Goal: Task Accomplishment & Management: Complete application form

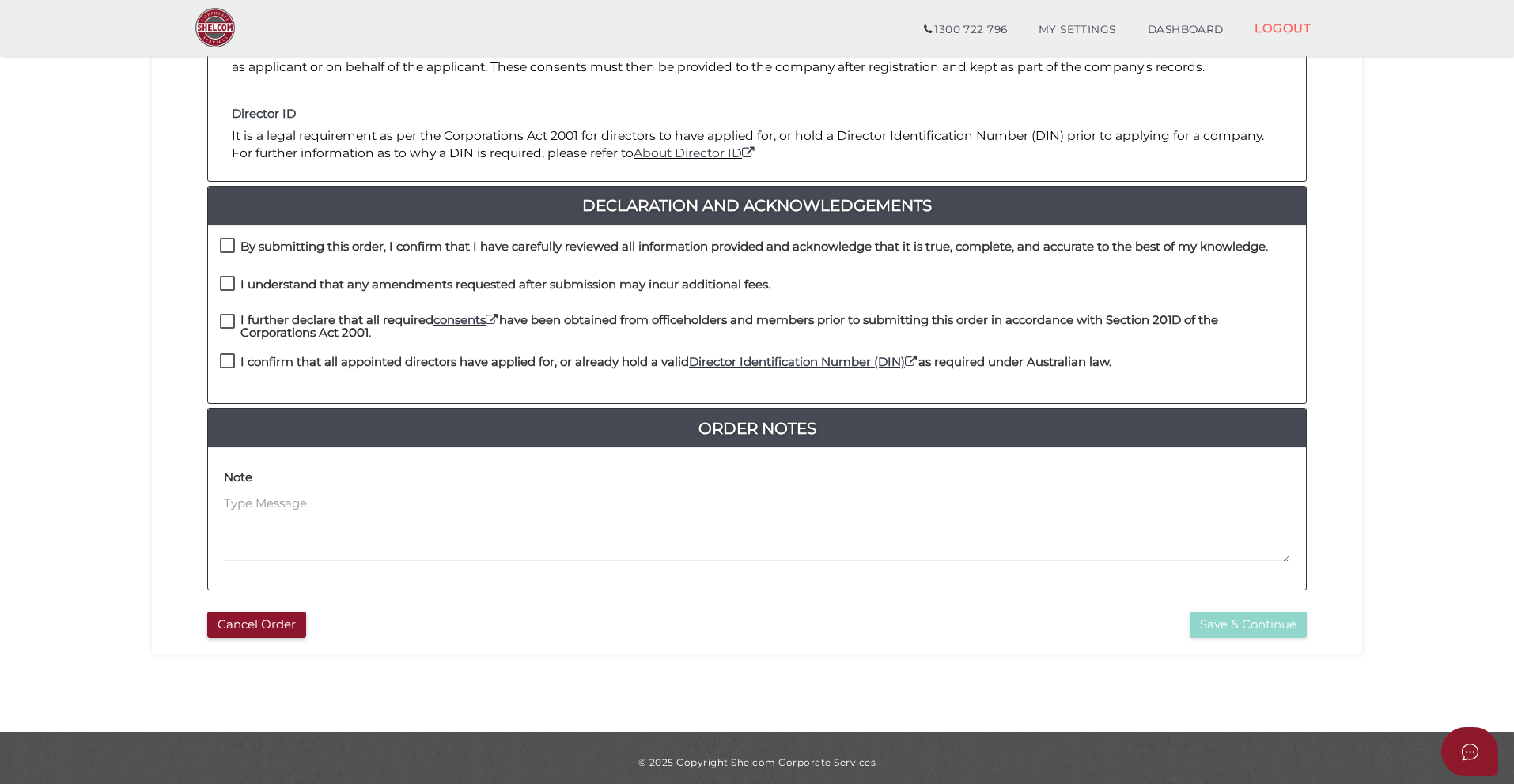
scroll to position [297, 0]
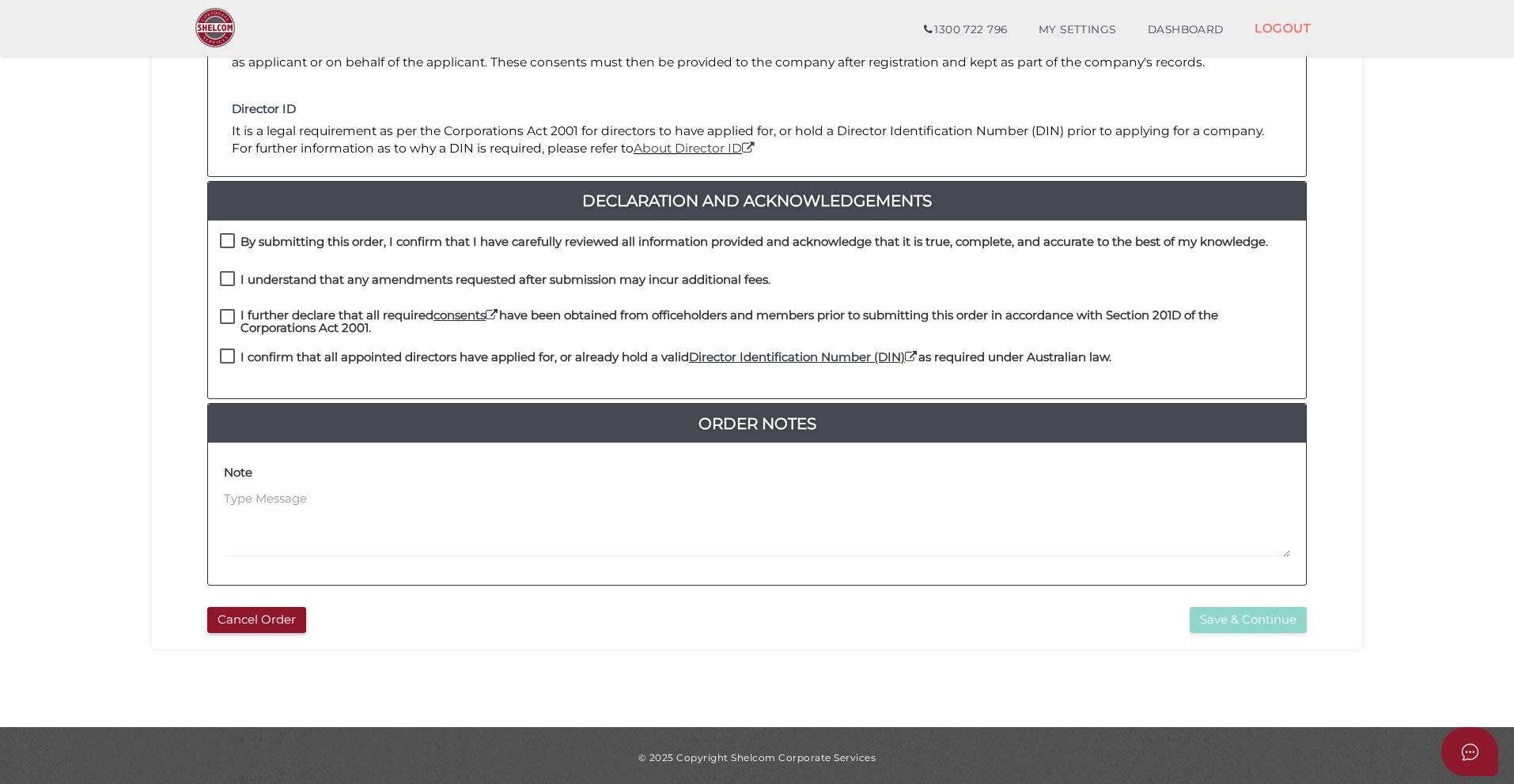
click at [227, 245] on label "By submitting this order, I confirm that I have carefully reviewed all informat…" at bounding box center [743, 245] width 1048 height 20
checkbox input "true"
click at [234, 273] on label "I understand that any amendments requested after submission may incur additiona…" at bounding box center [495, 283] width 550 height 20
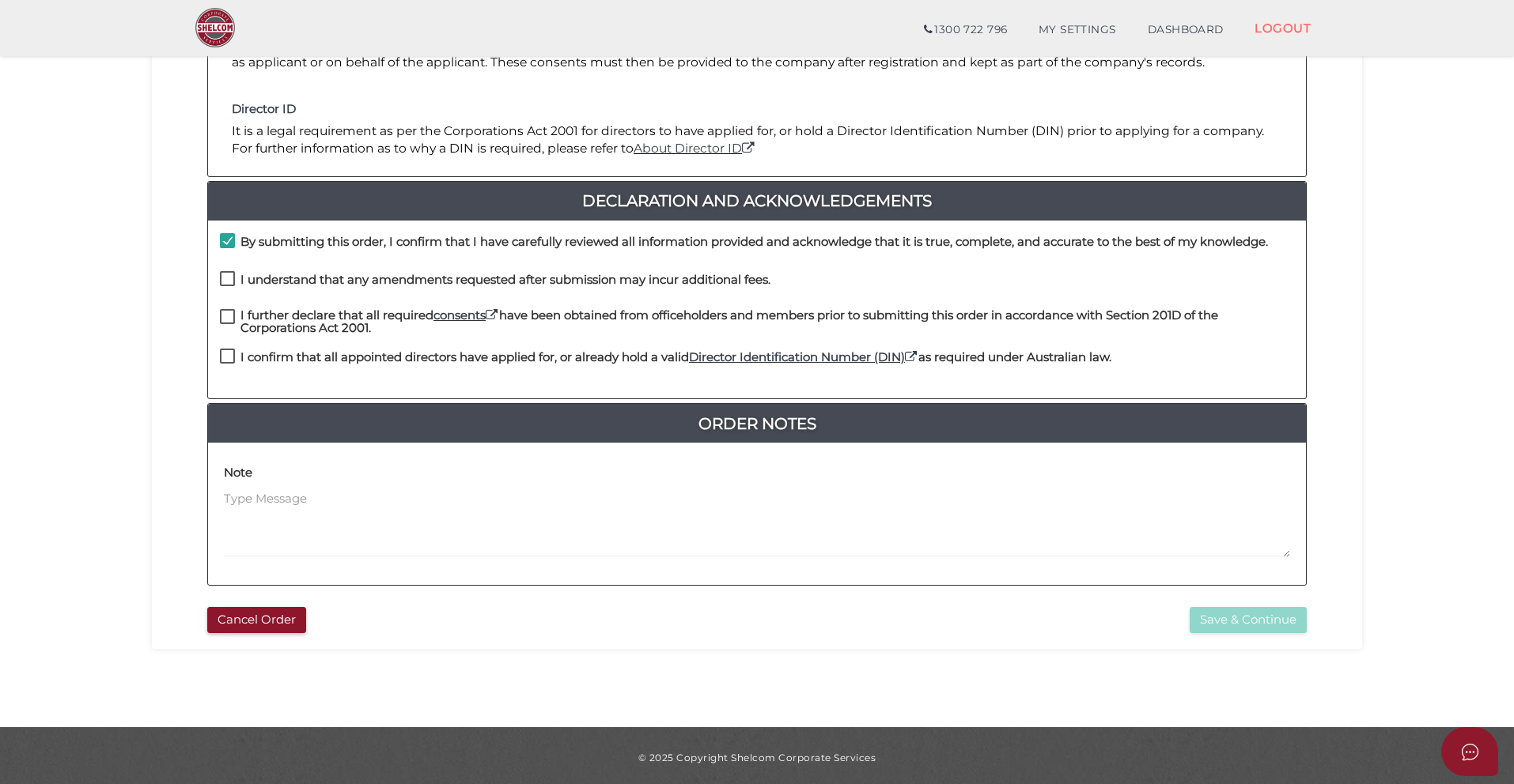
checkbox input "true"
click at [234, 312] on label "I further declare that all required consents have been obtained from officehold…" at bounding box center [757, 319] width 1074 height 20
checkbox input "true"
click at [235, 352] on label "I confirm that all appointed directors have applied for, or already hold a vali…" at bounding box center [665, 360] width 892 height 20
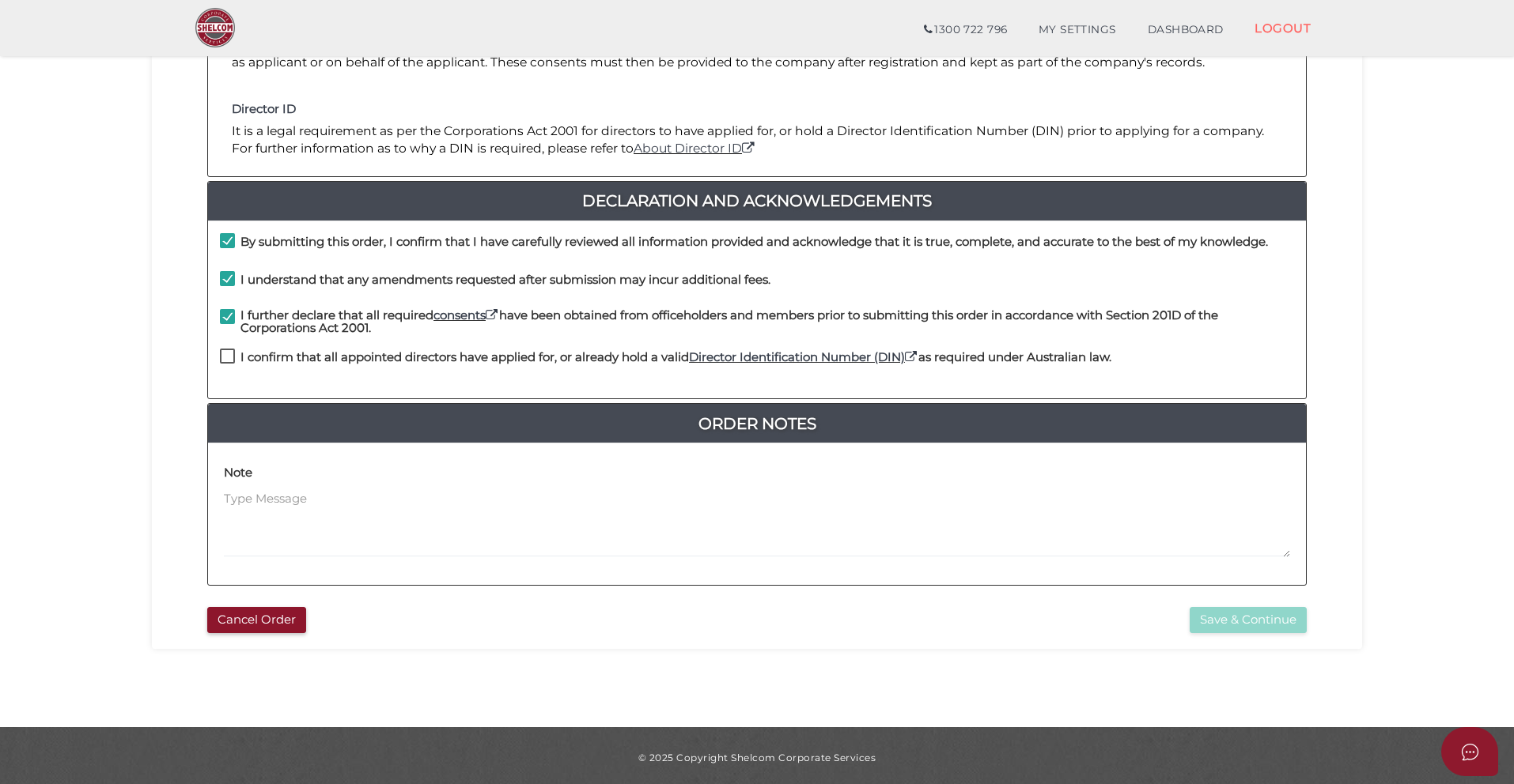
checkbox input "true"
click at [1246, 618] on button "Save & Continue" at bounding box center [1248, 620] width 117 height 26
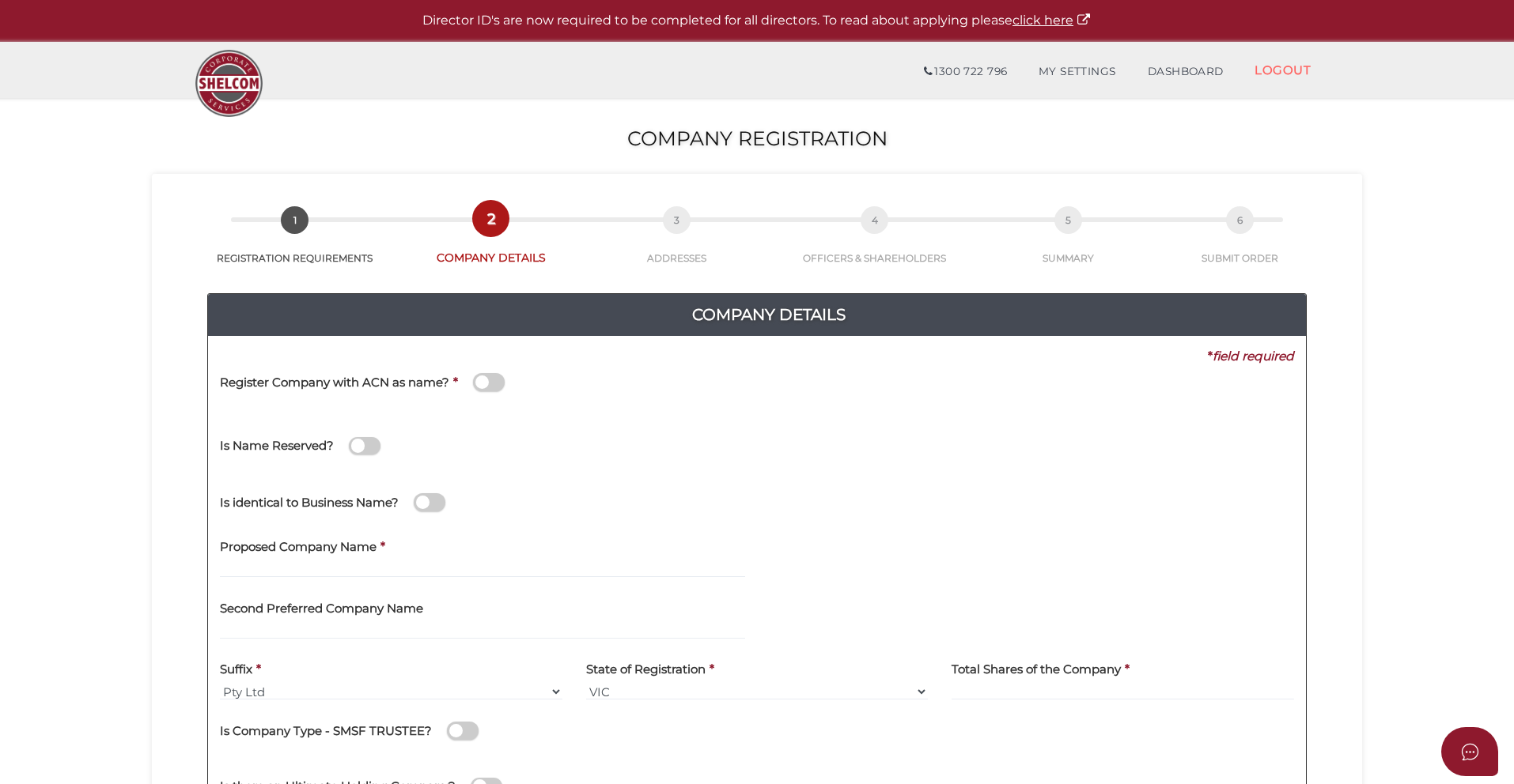
click at [495, 380] on span at bounding box center [488, 381] width 32 height 18
click at [0, 0] on input "checkbox" at bounding box center [0, 0] width 0 height 0
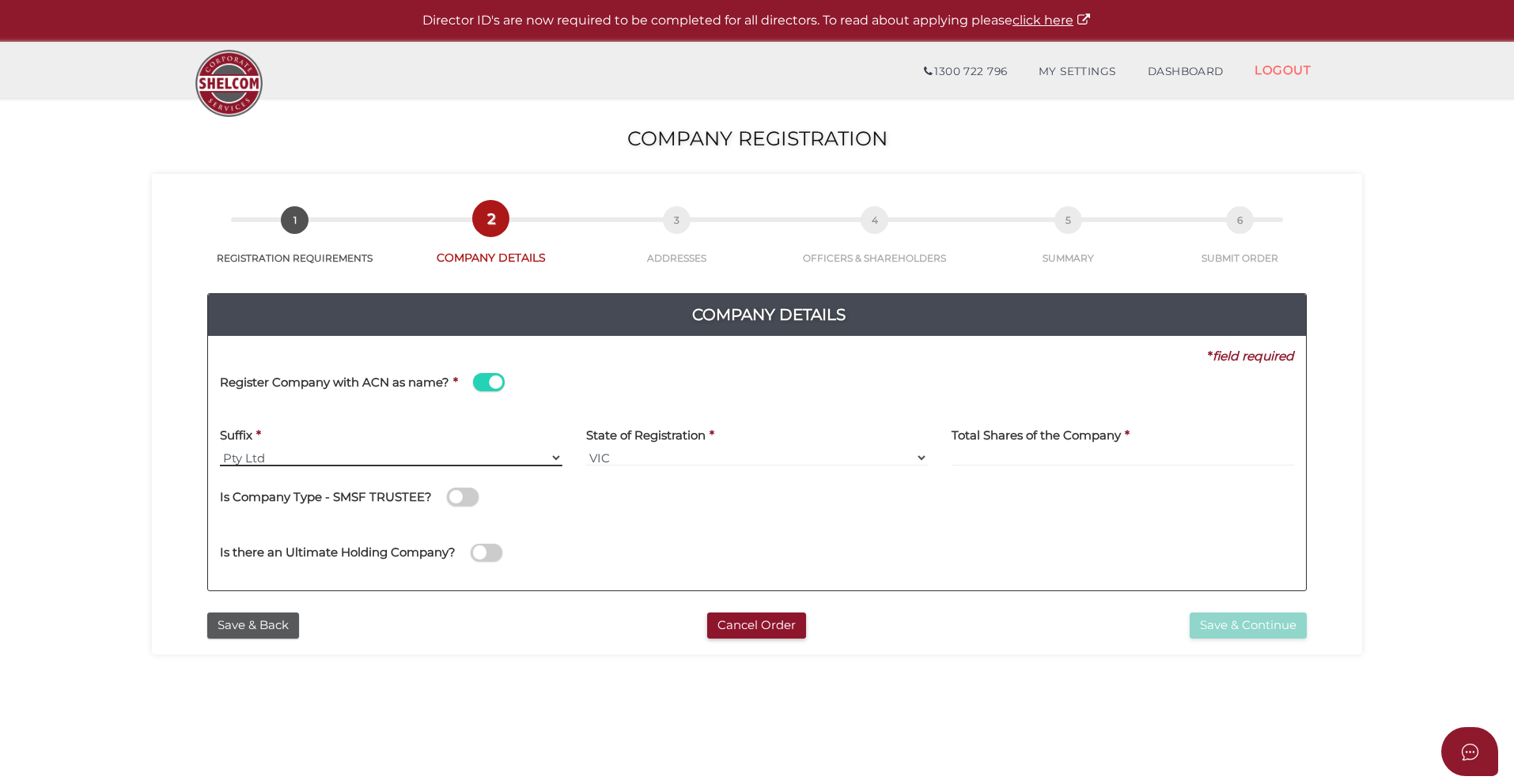
click at [432, 450] on select "Pty Ltd Pty Ltd Pty. Ltd. Pty Limited Proprietary Limited Proprietary Ltd" at bounding box center [390, 458] width 342 height 17
click at [649, 456] on select "VIC ACT NSW NT QLD TAS WA SA" at bounding box center [757, 458] width 342 height 17
click at [1019, 457] on input at bounding box center [1123, 458] width 342 height 17
type input "2"
click at [447, 492] on span at bounding box center [462, 496] width 32 height 18
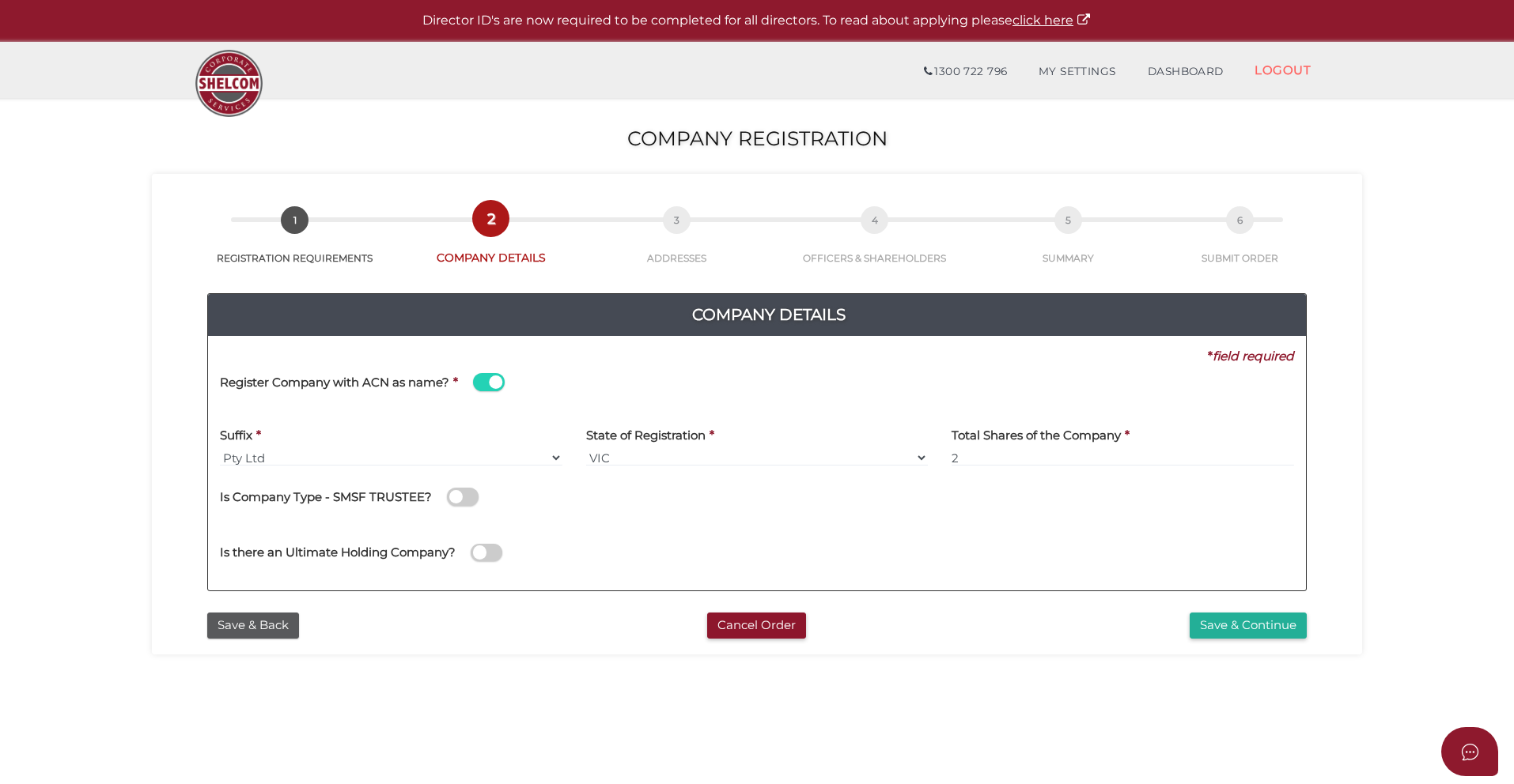
click at [0, 0] on input "checkbox" at bounding box center [0, 0] width 0 height 0
click at [485, 550] on span at bounding box center [486, 553] width 32 height 18
click at [0, 0] on input "checkbox" at bounding box center [0, 0] width 0 height 0
select select "Australia"
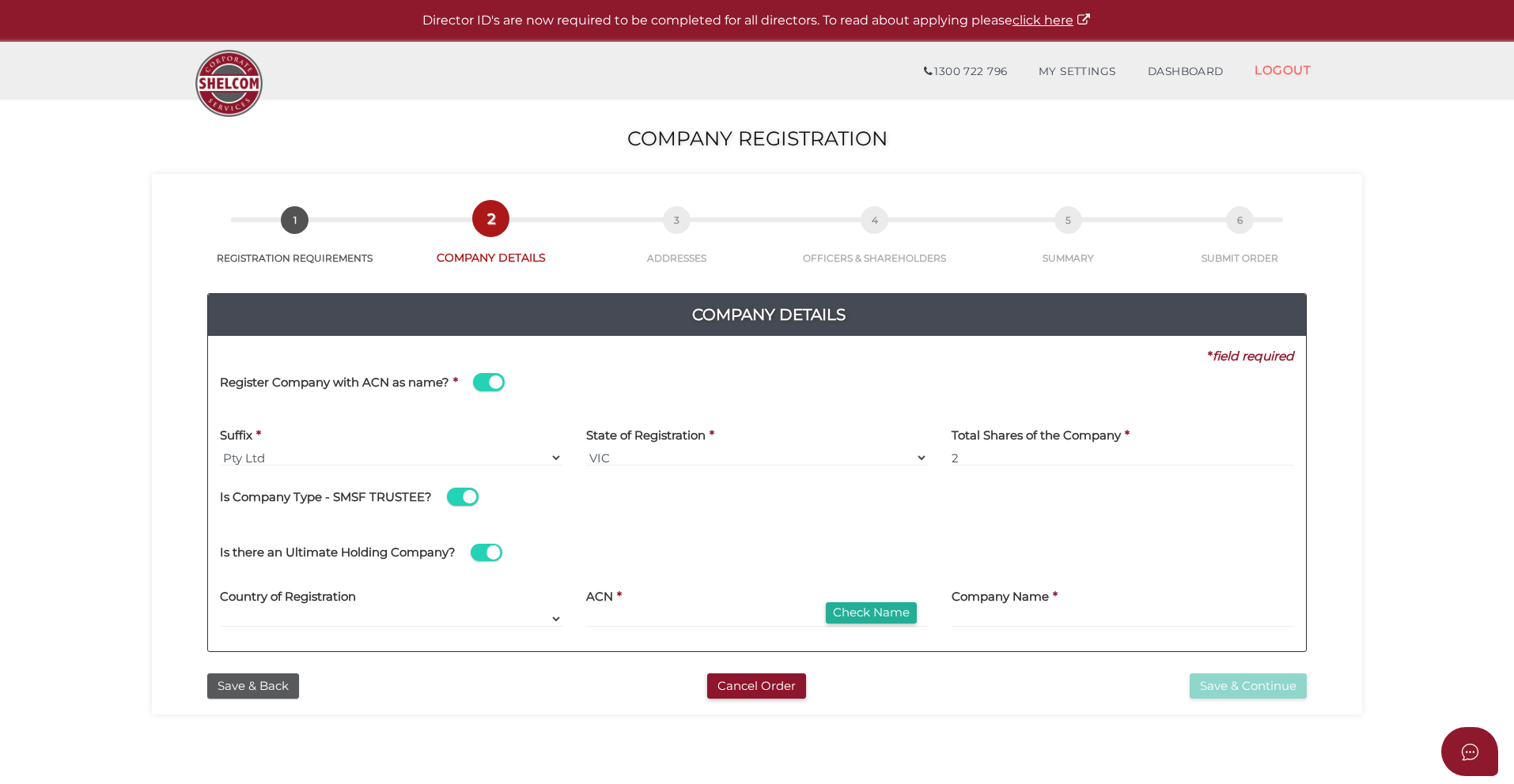
click at [485, 550] on span at bounding box center [486, 553] width 32 height 18
click at [0, 0] on input "checkbox" at bounding box center [0, 0] width 0 height 0
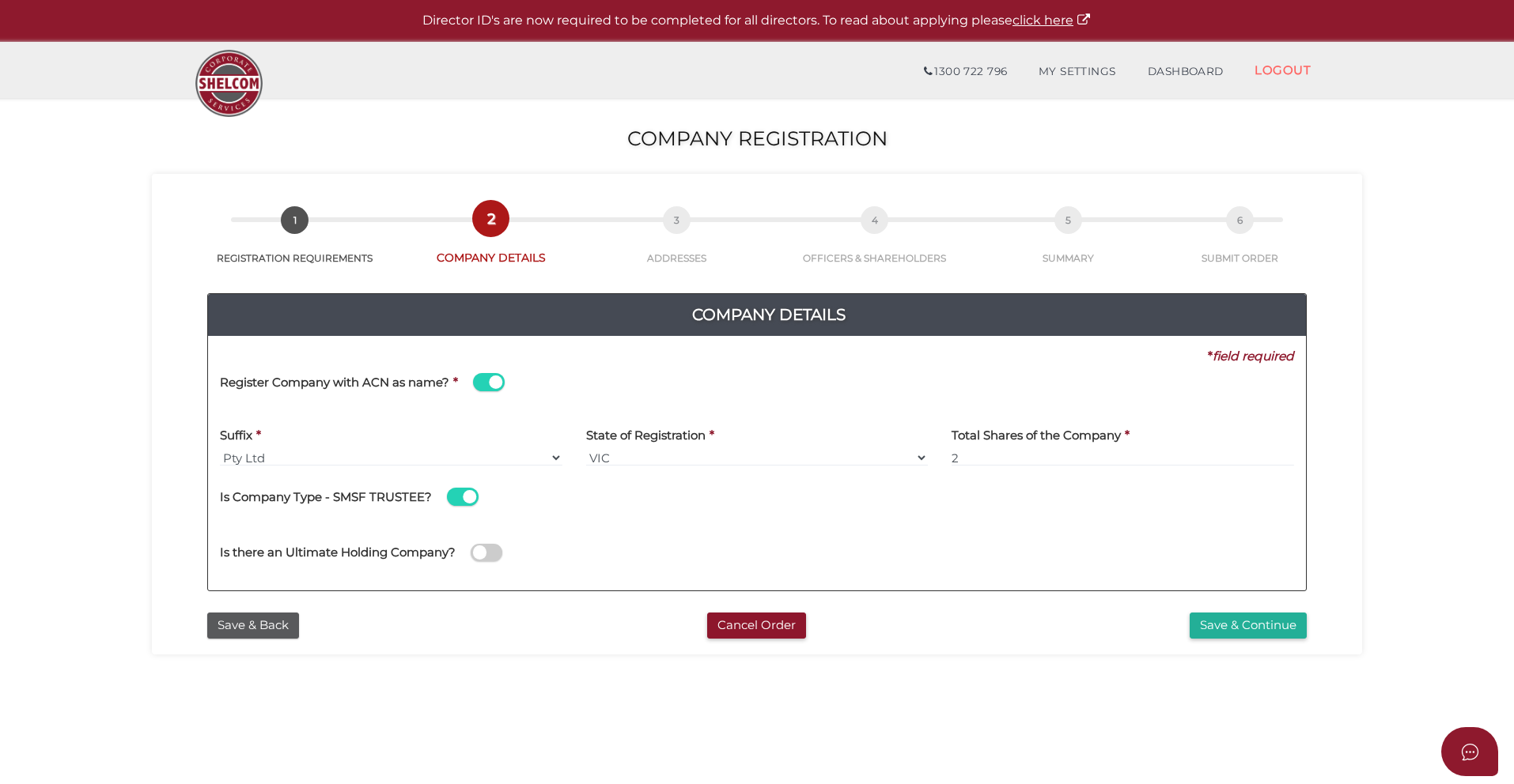
click at [462, 500] on span at bounding box center [462, 496] width 32 height 18
click at [0, 0] on input "checkbox" at bounding box center [0, 0] width 0 height 0
click at [1253, 622] on button "Save & Continue" at bounding box center [1248, 625] width 117 height 26
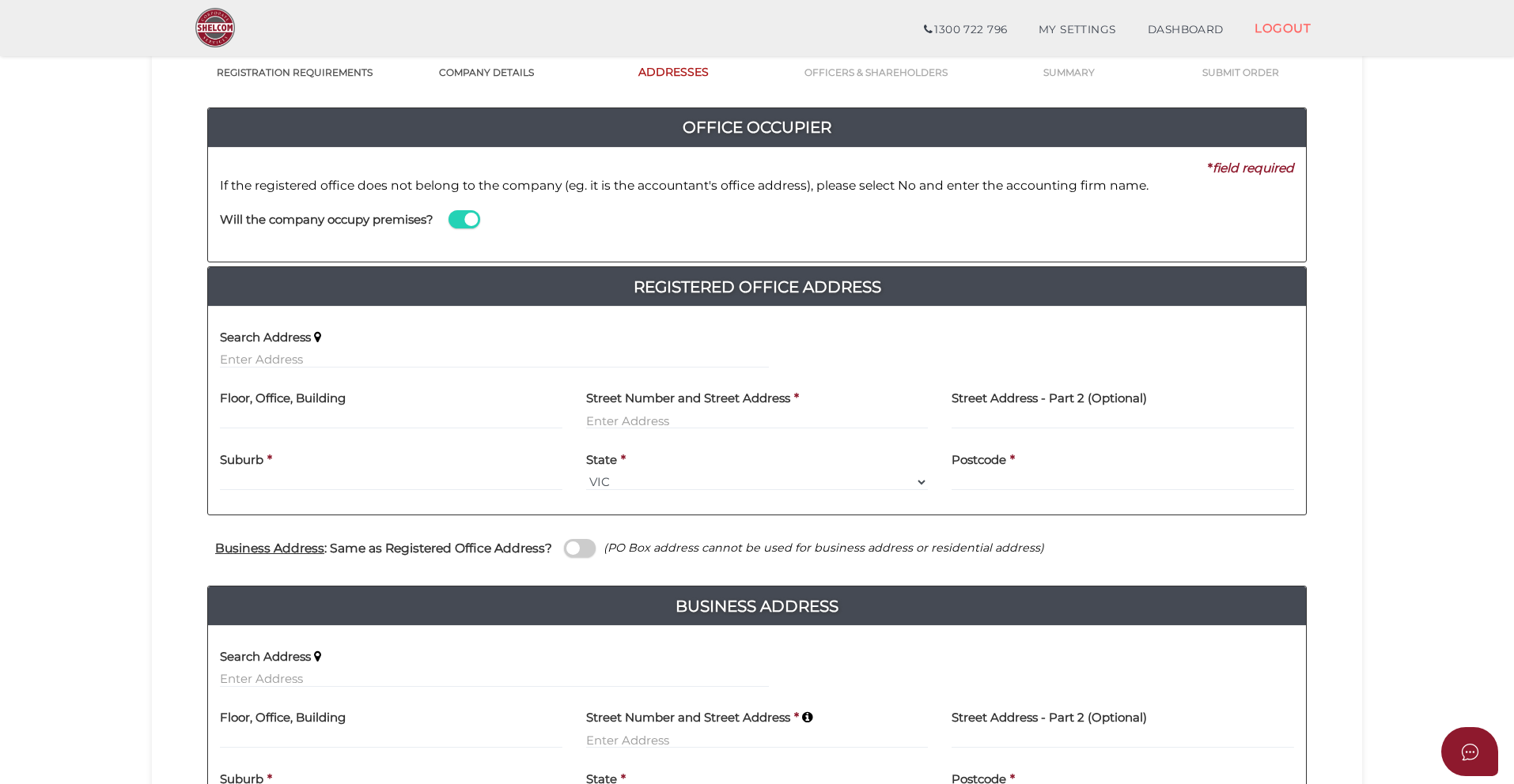
scroll to position [130, 0]
click at [444, 405] on div "Floor, Office, Building" at bounding box center [390, 404] width 342 height 50
click at [433, 357] on input "text" at bounding box center [494, 359] width 549 height 17
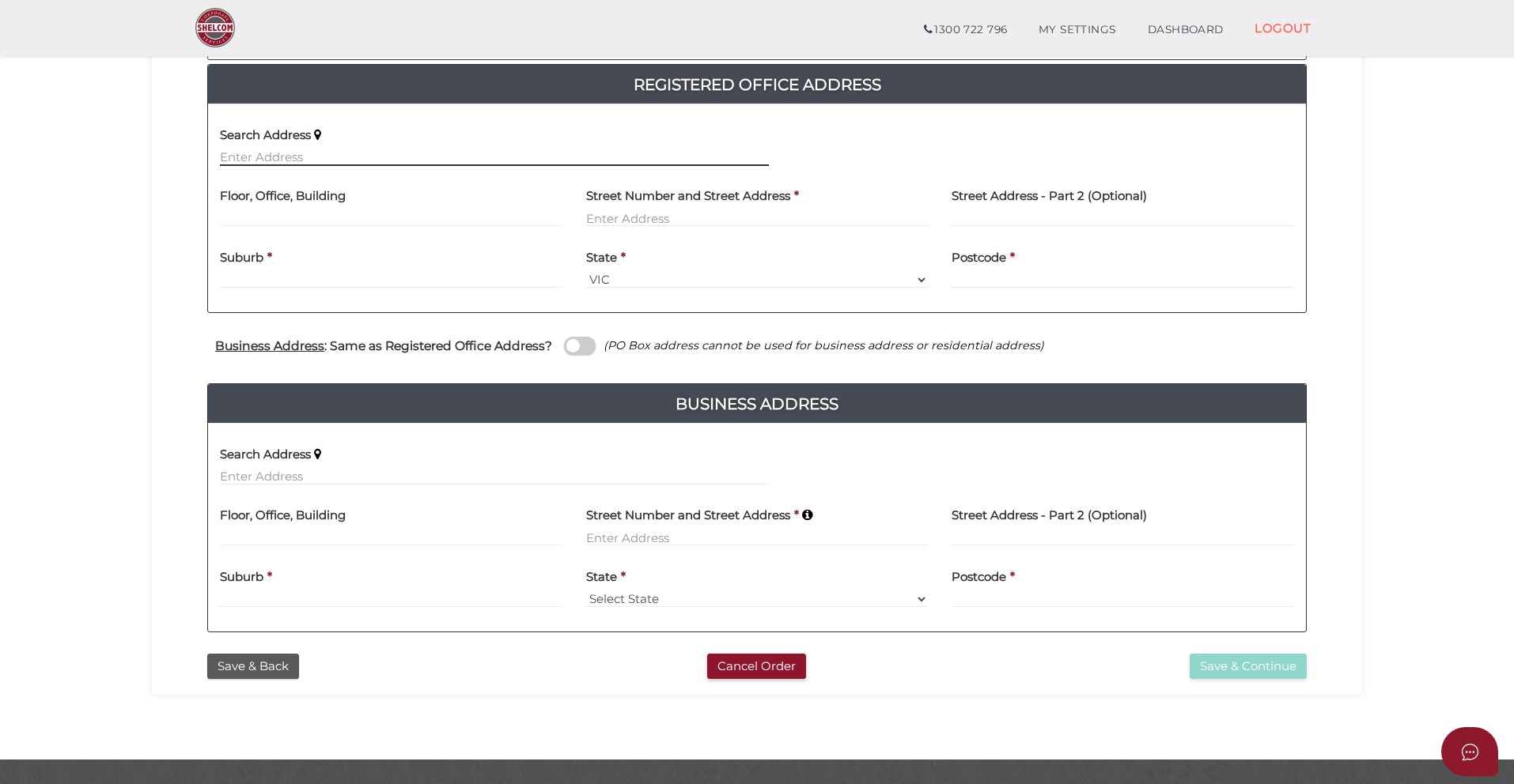
scroll to position [368, 0]
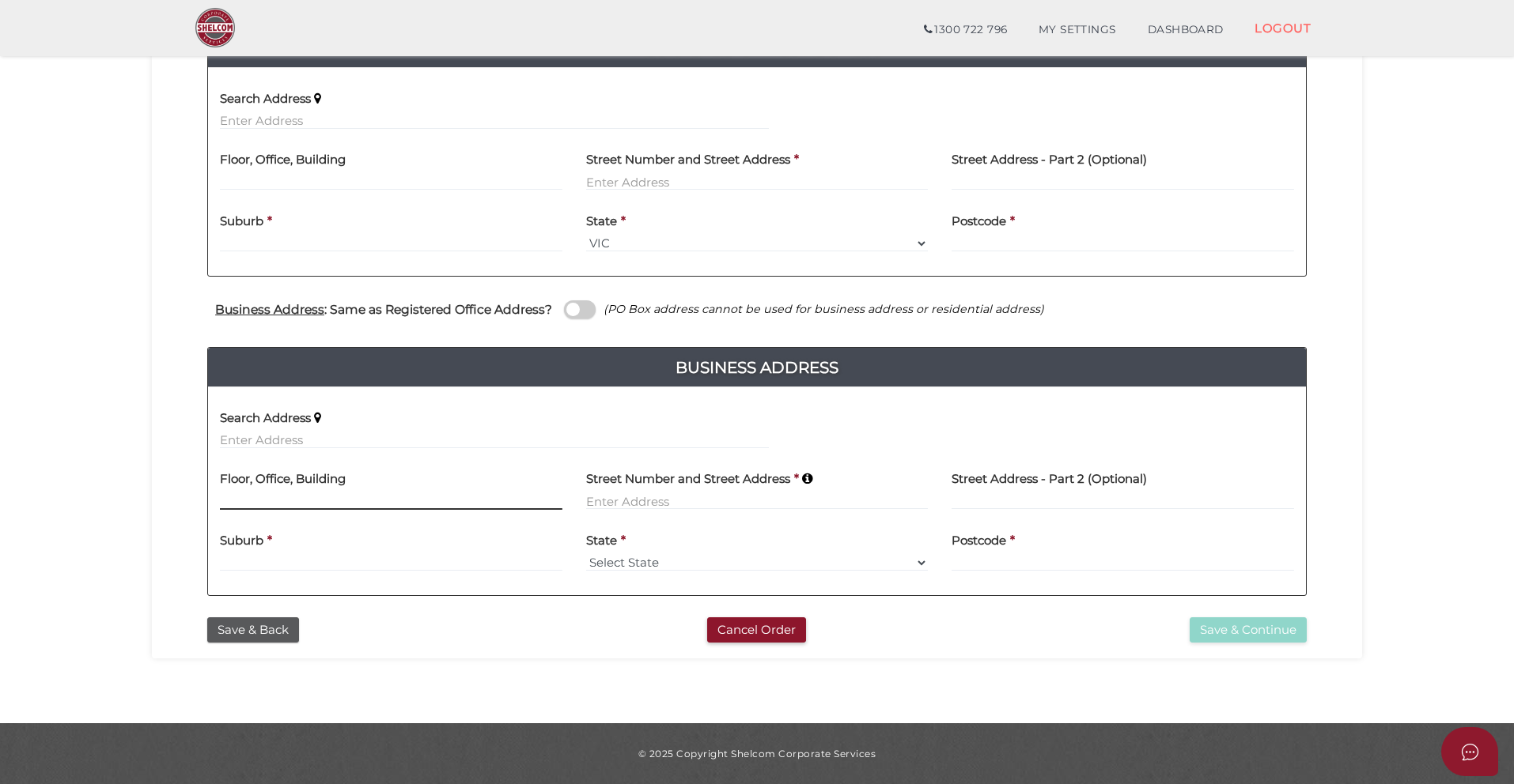
click at [415, 496] on input at bounding box center [390, 501] width 342 height 17
click at [747, 631] on button "Cancel Order" at bounding box center [757, 630] width 99 height 26
